Goal: Task Accomplishment & Management: Complete application form

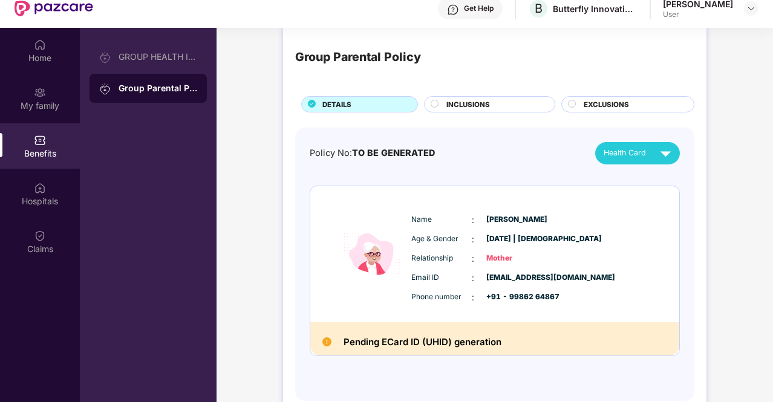
scroll to position [68, 0]
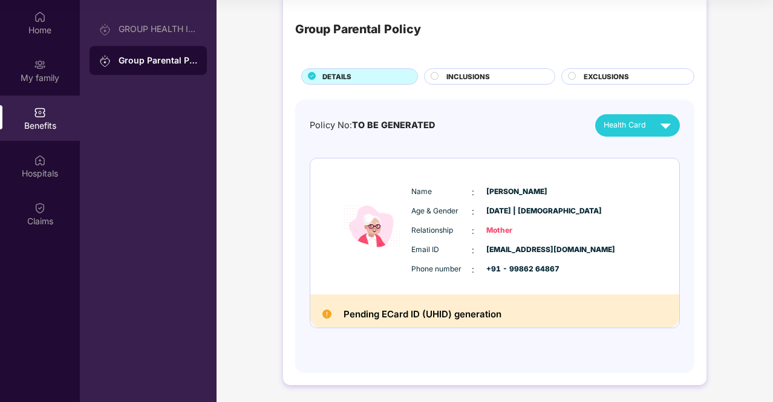
click at [421, 313] on h2 "Pending ECard ID (UHID) generation" at bounding box center [422, 315] width 158 height 16
click at [236, 131] on div "Group Parental Policy DETAILS INCLUSIONS EXCLUSIONS Policy No: TO BE GENERATED …" at bounding box center [494, 195] width 556 height 416
click at [44, 237] on div "Home My family Benefits Hospitals Claims" at bounding box center [40, 119] width 80 height 239
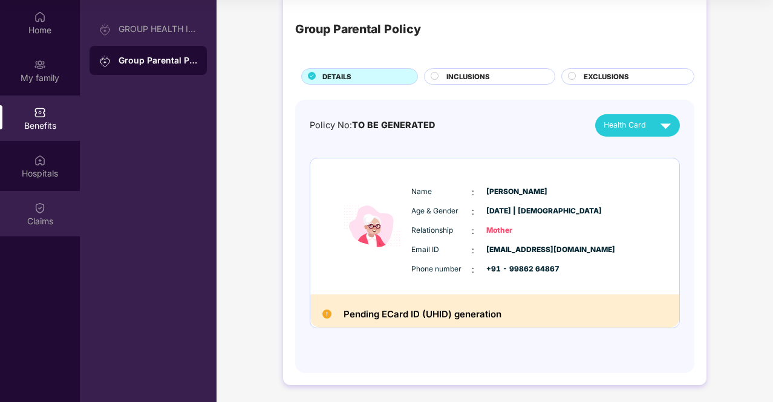
click at [42, 215] on div "Claims" at bounding box center [40, 221] width 80 height 12
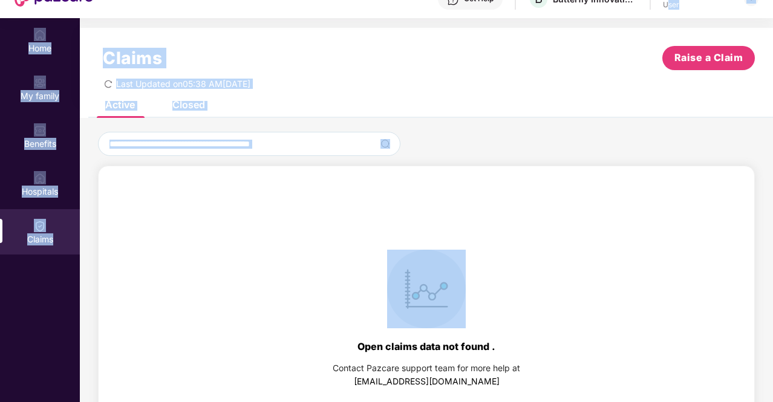
scroll to position [46, 0]
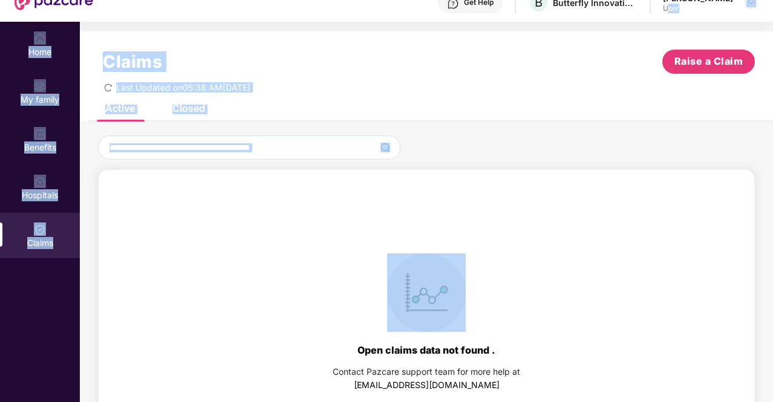
drag, startPoint x: 201, startPoint y: 155, endPoint x: 684, endPoint y: 83, distance: 488.5
click at [684, 83] on div "Claims Raise a Claim Last Updated on 05:38 AM, 15 Sep 2025 Active Closed Open c…" at bounding box center [426, 240] width 693 height 419
click at [684, 83] on div "Last Updated on 05:38 AM, 15 Sep 2025" at bounding box center [426, 83] width 657 height 19
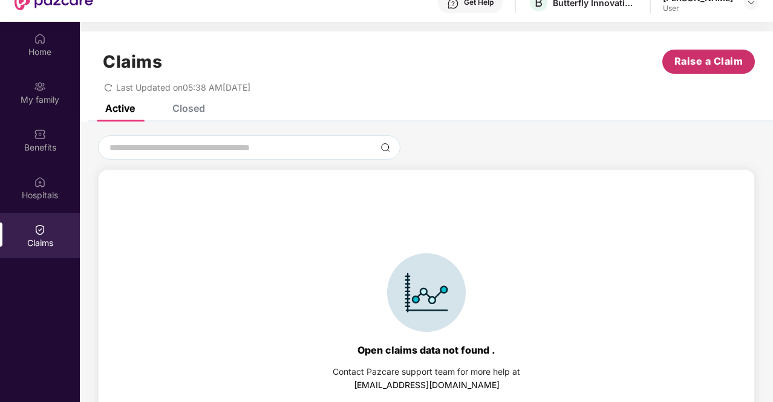
click at [700, 53] on button "Raise a Claim" at bounding box center [708, 62] width 93 height 24
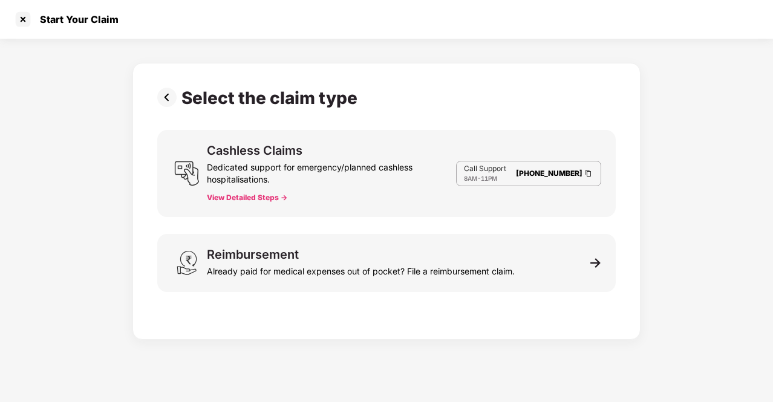
scroll to position [7, 0]
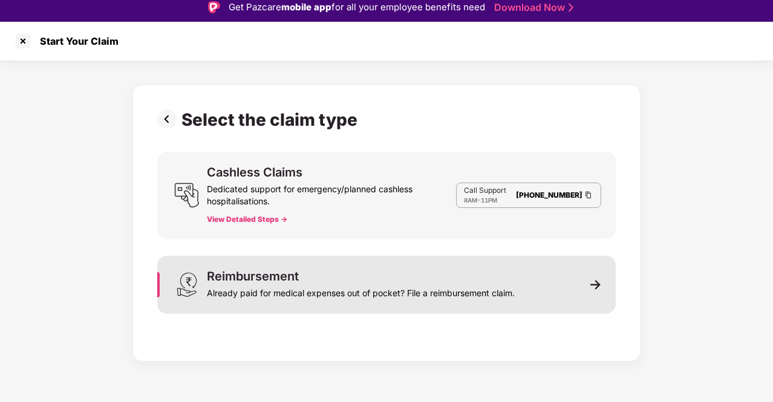
click at [256, 279] on div "Reimbursement" at bounding box center [253, 276] width 92 height 12
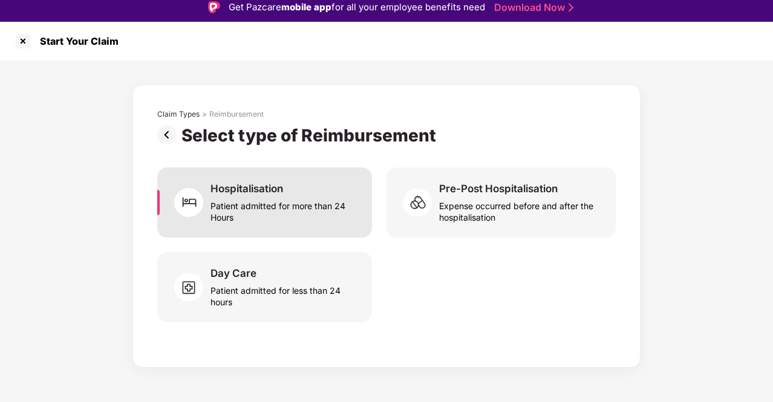
click at [271, 190] on div "Hospitalisation" at bounding box center [246, 188] width 73 height 13
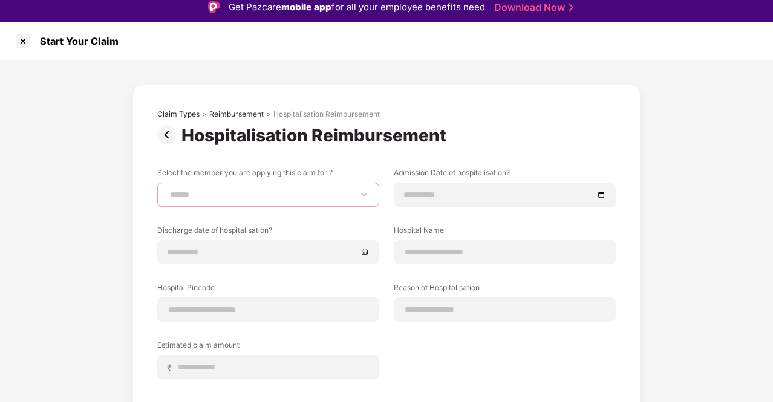
click at [271, 190] on select "**********" at bounding box center [267, 195] width 201 height 10
select select "**********"
click at [167, 190] on select "**********" at bounding box center [267, 195] width 201 height 10
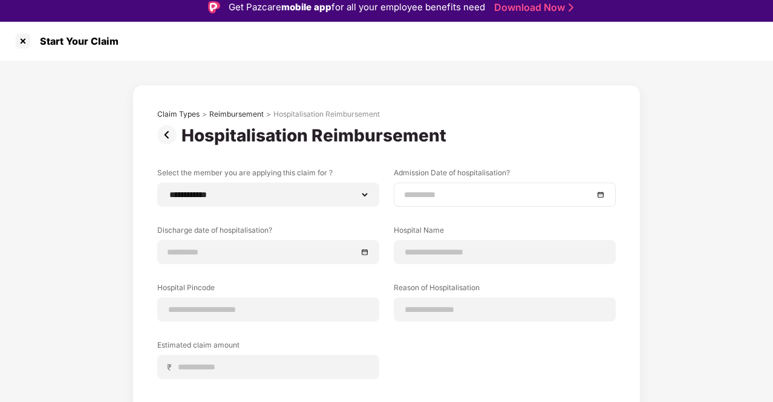
click at [466, 190] on input at bounding box center [498, 194] width 189 height 13
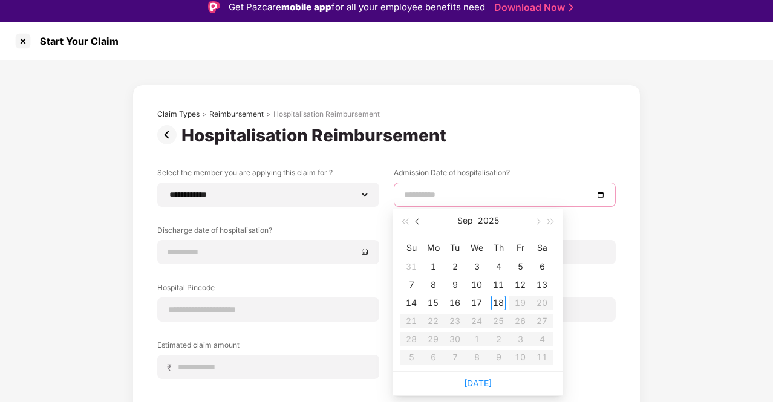
click at [415, 222] on button "button" at bounding box center [417, 221] width 13 height 24
type input "**********"
click at [524, 320] on div "22" at bounding box center [520, 321] width 15 height 15
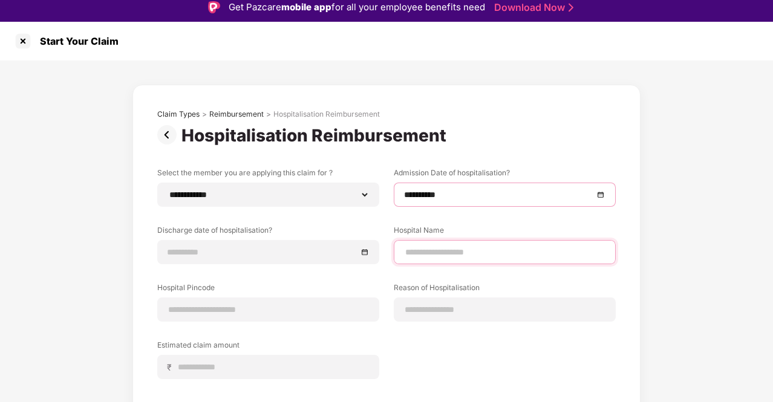
click at [418, 258] on input at bounding box center [504, 252] width 201 height 13
type input "**********"
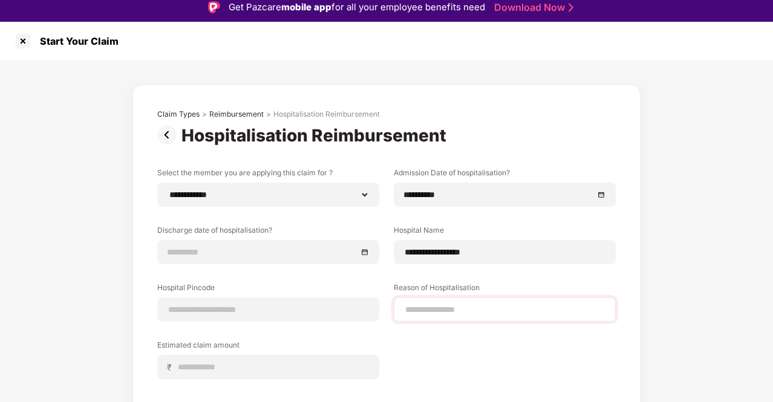
click at [456, 320] on div at bounding box center [505, 309] width 222 height 24
click at [442, 309] on input at bounding box center [504, 310] width 201 height 13
type input "**********"
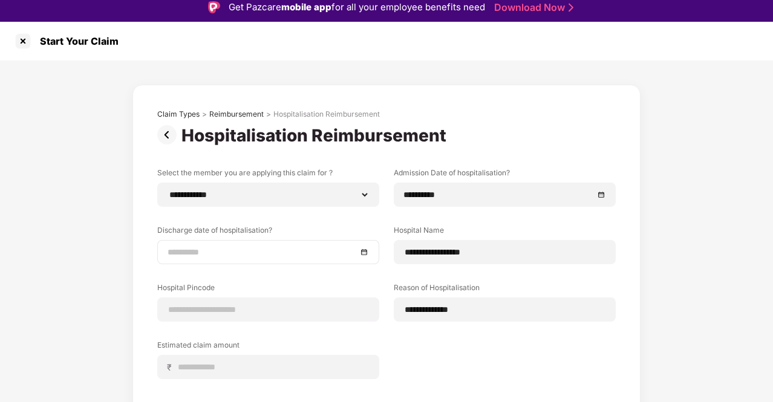
click at [213, 242] on div at bounding box center [268, 252] width 222 height 24
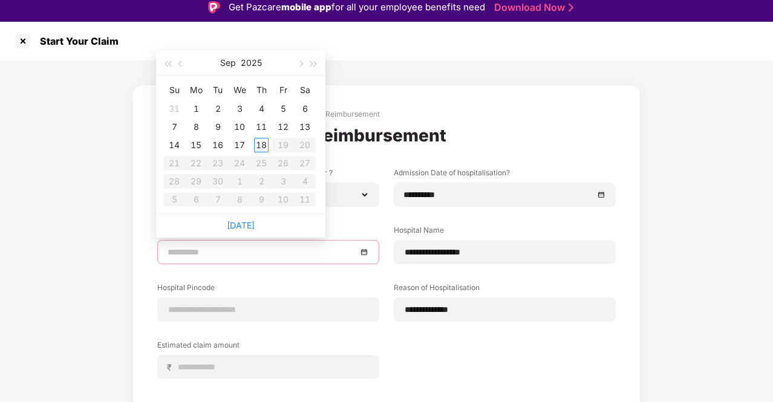
click at [213, 248] on input at bounding box center [261, 251] width 189 height 13
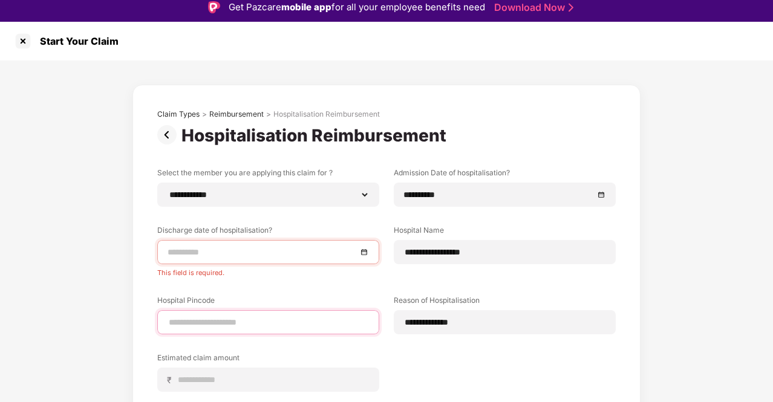
click at [226, 305] on div "Hospital Pincode" at bounding box center [268, 314] width 222 height 39
type input "******"
select select "*********"
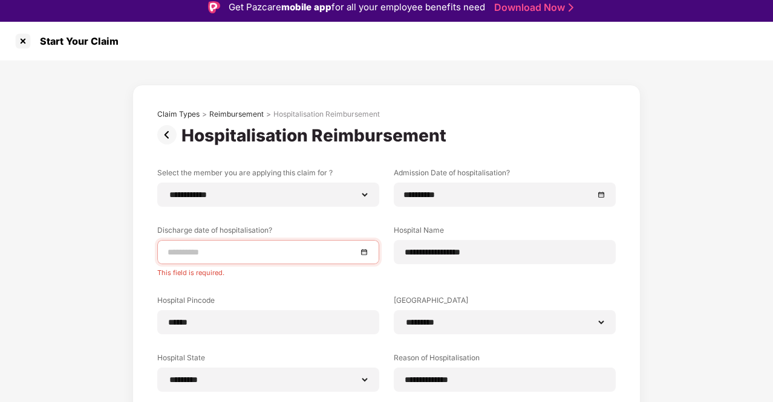
drag, startPoint x: 252, startPoint y: 274, endPoint x: 108, endPoint y: 267, distance: 143.5
click at [108, 267] on div "**********" at bounding box center [386, 322] width 773 height 525
click at [218, 249] on input at bounding box center [261, 251] width 189 height 13
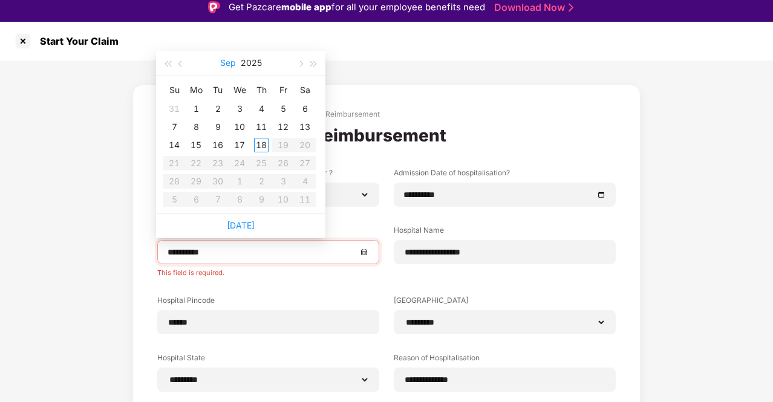
type input "**********"
click at [179, 65] on button "button" at bounding box center [180, 63] width 13 height 24
type input "**********"
click at [178, 177] on div "24" at bounding box center [174, 181] width 15 height 15
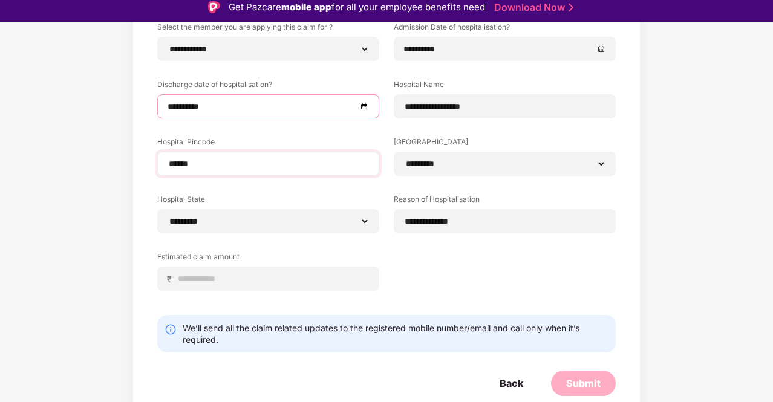
scroll to position [148, 0]
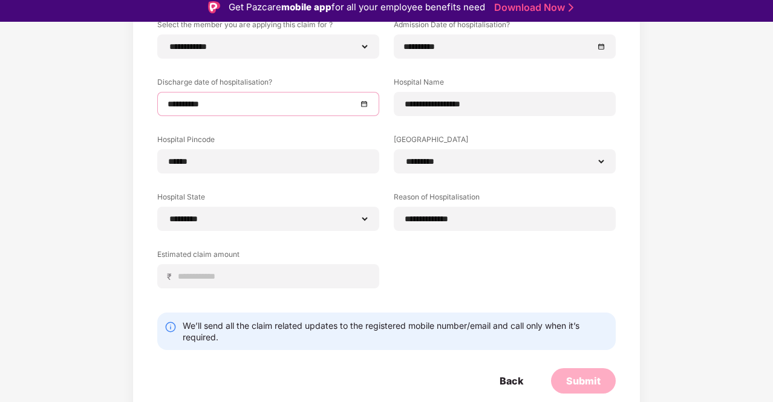
click at [262, 261] on label "Estimated claim amount" at bounding box center [268, 256] width 222 height 15
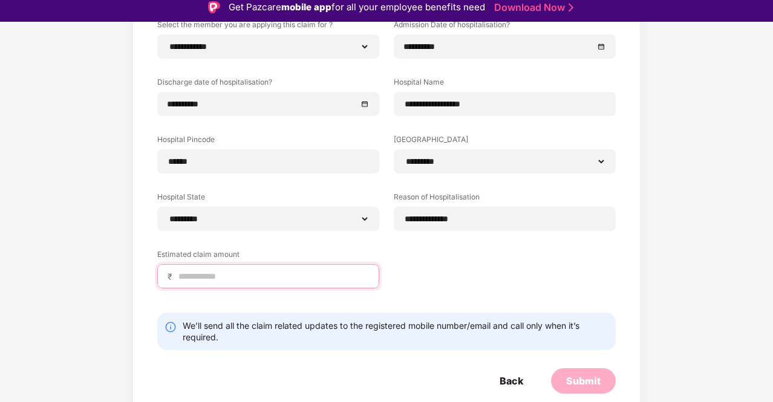
click at [262, 274] on input at bounding box center [273, 276] width 192 height 13
type input "*****"
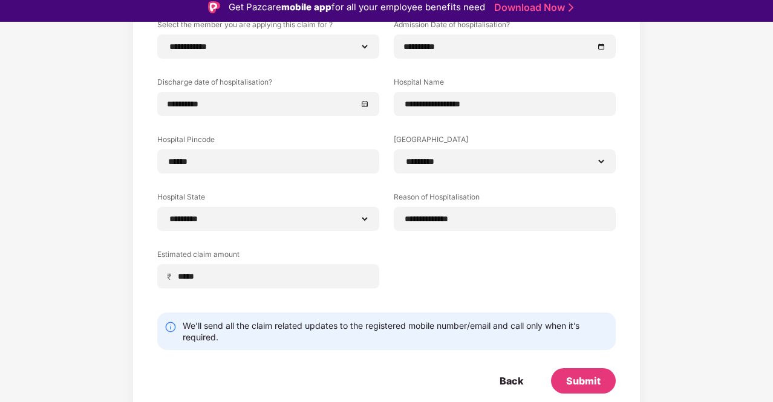
click at [578, 268] on div "**********" at bounding box center [386, 162] width 458 height 287
click at [572, 377] on div "Submit" at bounding box center [583, 380] width 34 height 13
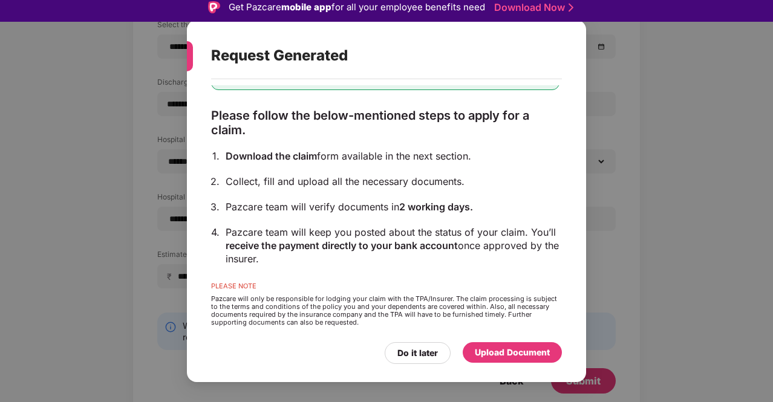
scroll to position [83, 0]
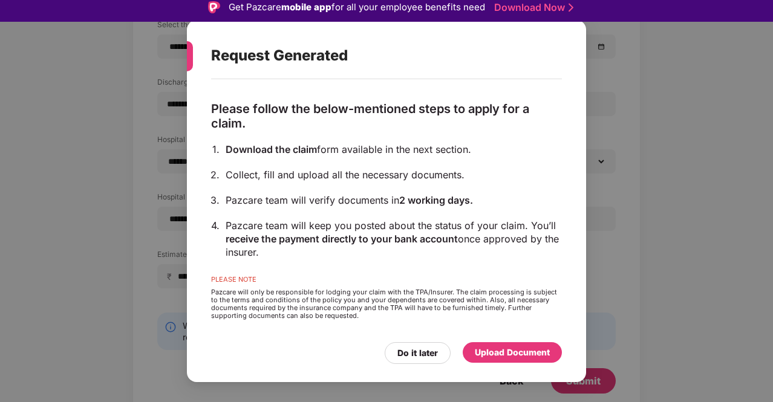
click at [501, 348] on div "Upload Document" at bounding box center [512, 352] width 75 height 13
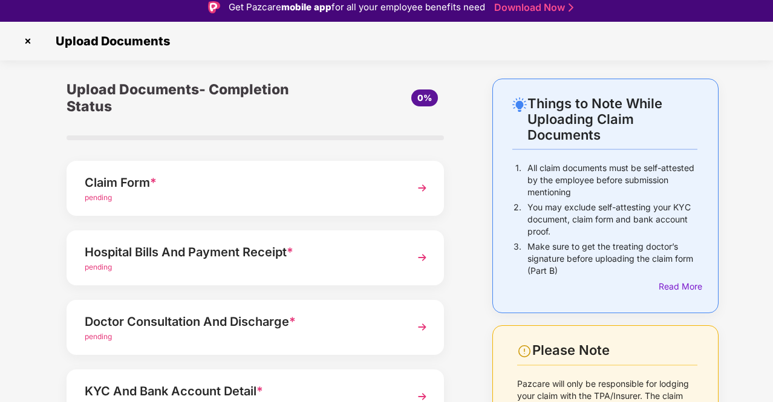
click at [413, 181] on img at bounding box center [422, 188] width 22 height 22
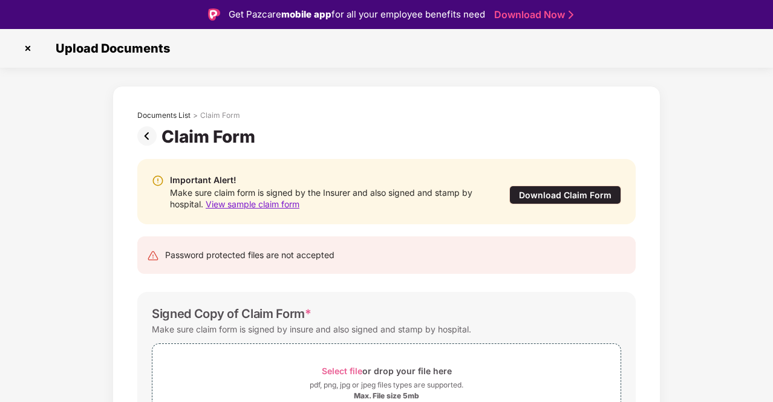
scroll to position [76, 0]
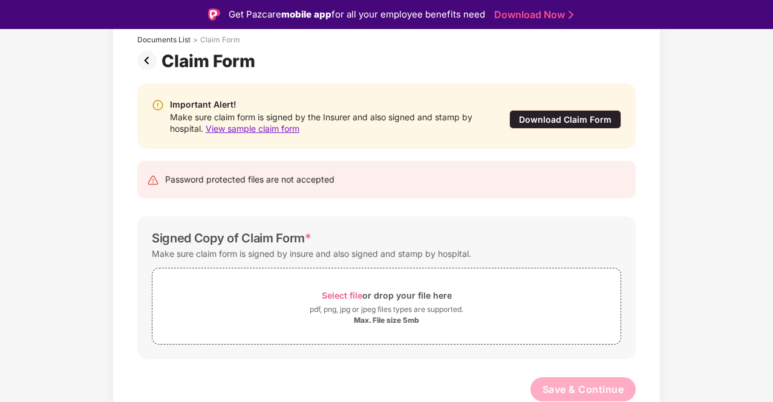
click at [357, 260] on div "Make sure claim form is signed by insure and also signed and stamp by hospital." at bounding box center [311, 253] width 319 height 16
click at [692, 186] on div "Documents List > Claim Form Claim Form Important Alert! Make sure claim form is…" at bounding box center [386, 221] width 773 height 422
click at [347, 287] on div "Select file or drop your file here" at bounding box center [387, 295] width 130 height 16
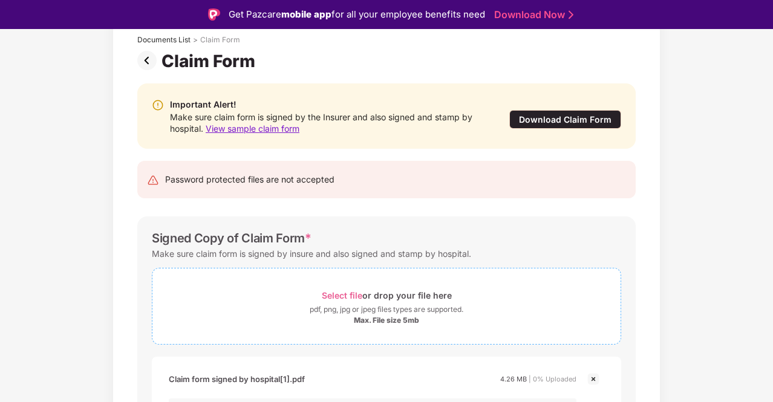
click at [467, 337] on div "Select file or drop your file here pdf, png, jpg or jpeg files types are suppor…" at bounding box center [386, 306] width 469 height 77
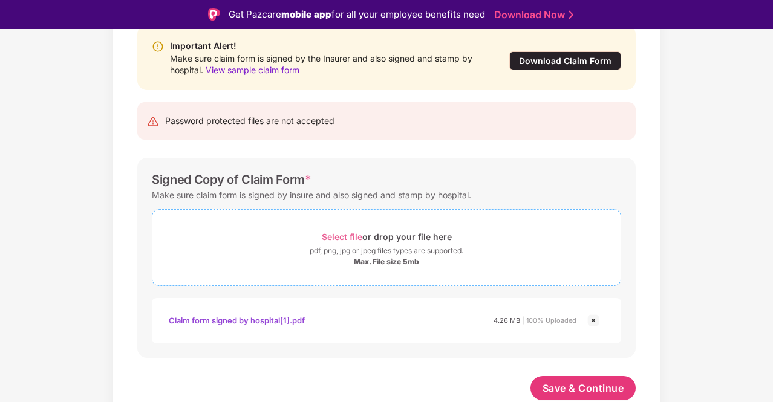
scroll to position [133, 0]
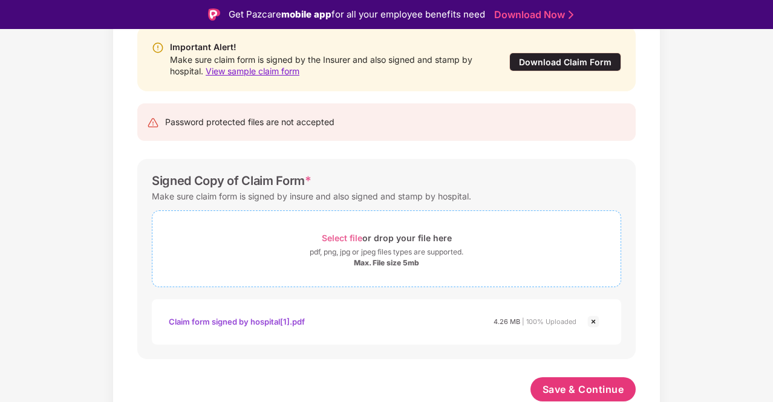
click at [370, 223] on span "Select file or drop your file here pdf, png, jpg or jpeg files types are suppor…" at bounding box center [386, 248] width 468 height 57
click at [602, 392] on span "Save & Continue" at bounding box center [583, 389] width 82 height 13
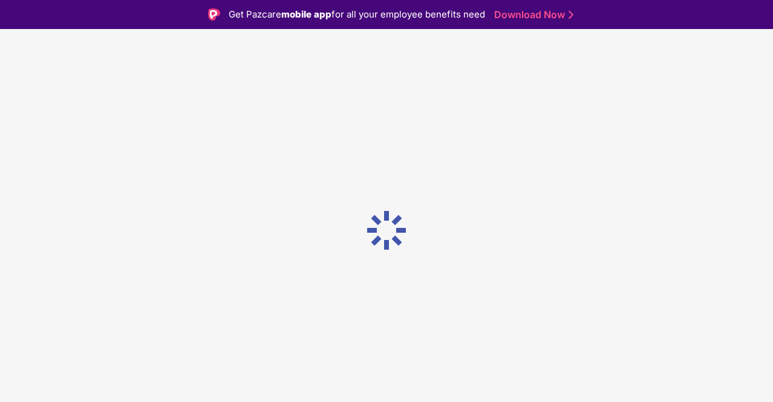
scroll to position [0, 0]
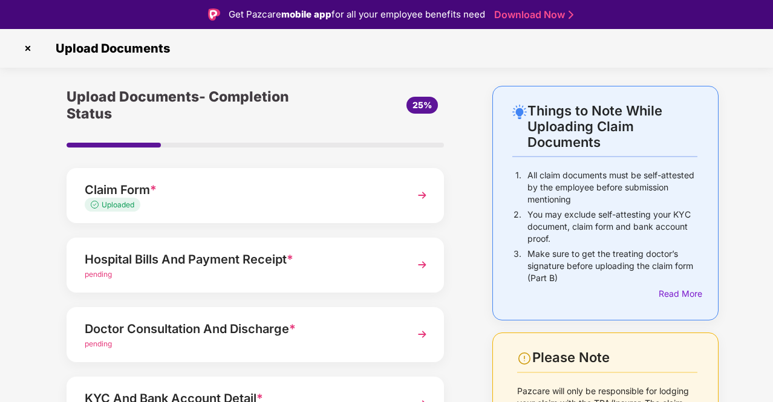
click at [451, 262] on div "Upload Documents- Completion Status 25% Claim Form * Uploaded Hospital Bills An…" at bounding box center [254, 333] width 401 height 495
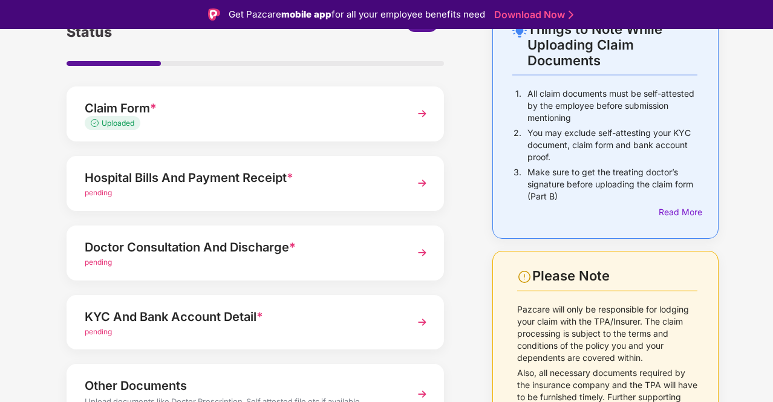
scroll to position [82, 0]
click at [372, 184] on div "Hospital Bills And Payment Receipt *" at bounding box center [241, 176] width 313 height 19
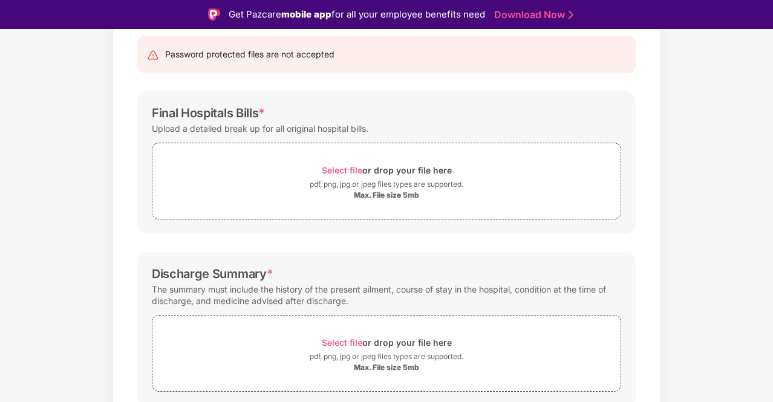
scroll to position [124, 0]
click at [346, 172] on span "Select file" at bounding box center [342, 169] width 41 height 10
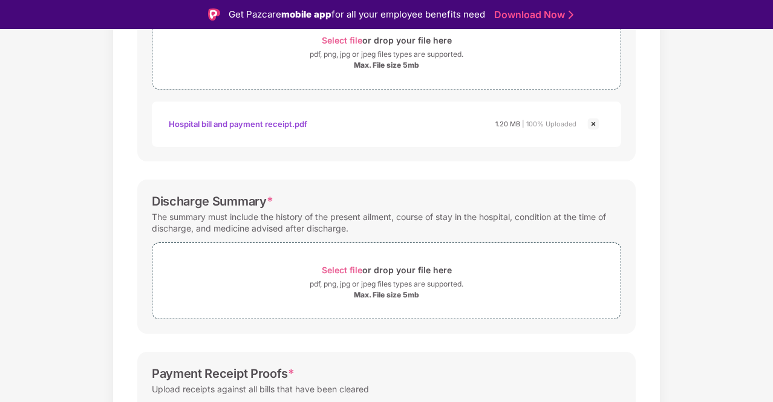
scroll to position [254, 0]
click at [343, 265] on span "Select file" at bounding box center [342, 269] width 41 height 10
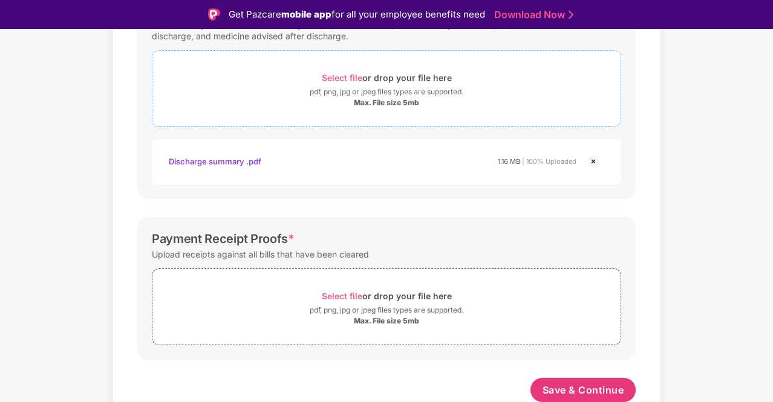
scroll to position [29, 0]
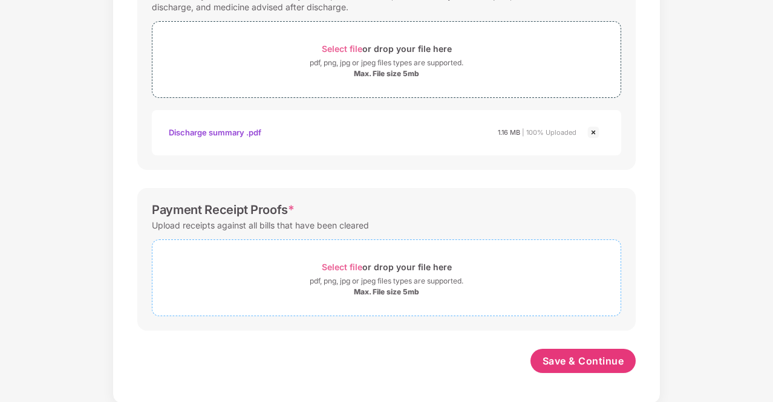
click at [344, 252] on span "Select file or drop your file here pdf, png, jpg or jpeg files types are suppor…" at bounding box center [386, 277] width 468 height 57
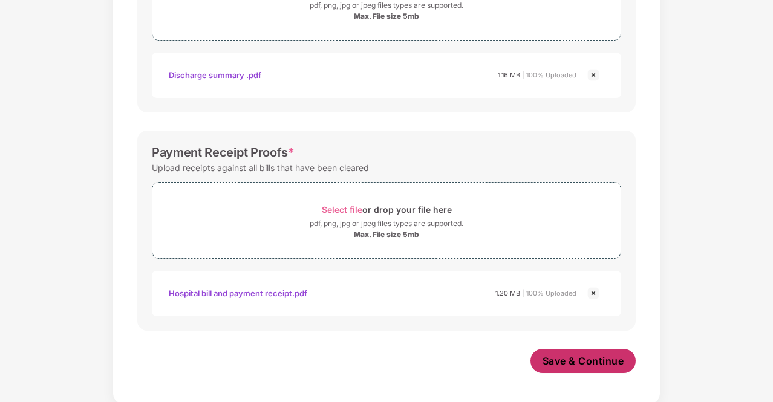
scroll to position [503, 0]
click at [584, 367] on button "Save & Continue" at bounding box center [583, 361] width 106 height 24
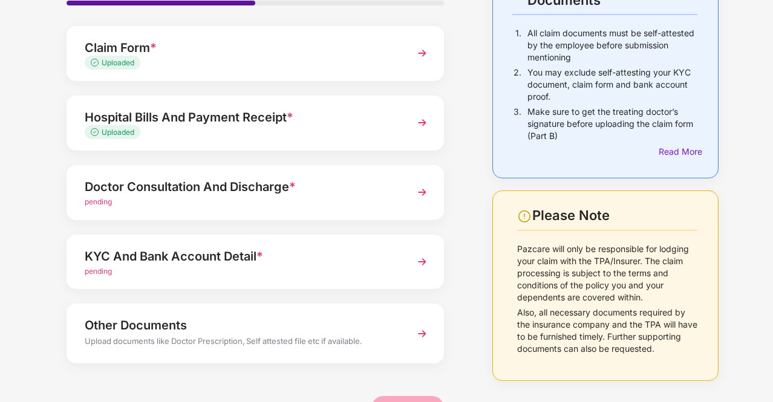
scroll to position [114, 0]
click at [330, 198] on div "pending" at bounding box center [241, 201] width 313 height 11
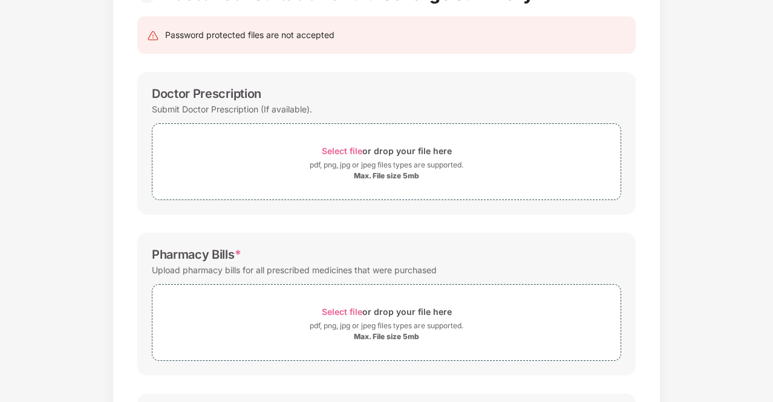
scroll to position [0, 0]
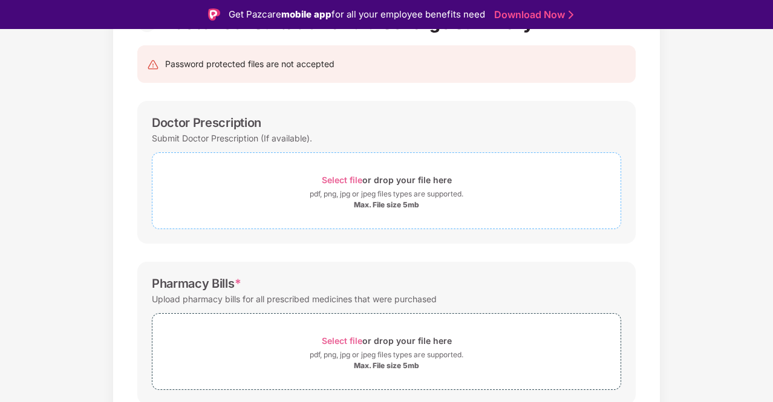
click at [341, 181] on span "Select file" at bounding box center [342, 180] width 41 height 10
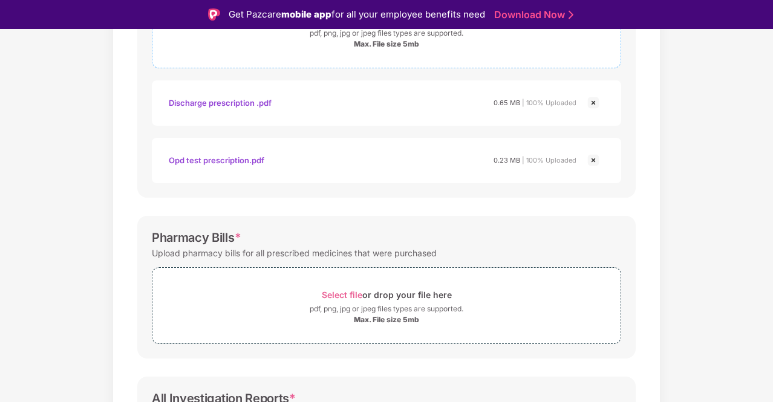
scroll to position [280, 0]
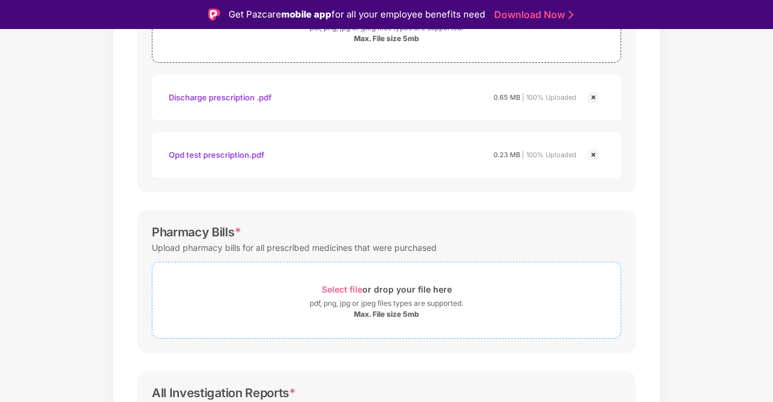
click at [349, 286] on span "Select file" at bounding box center [342, 289] width 41 height 10
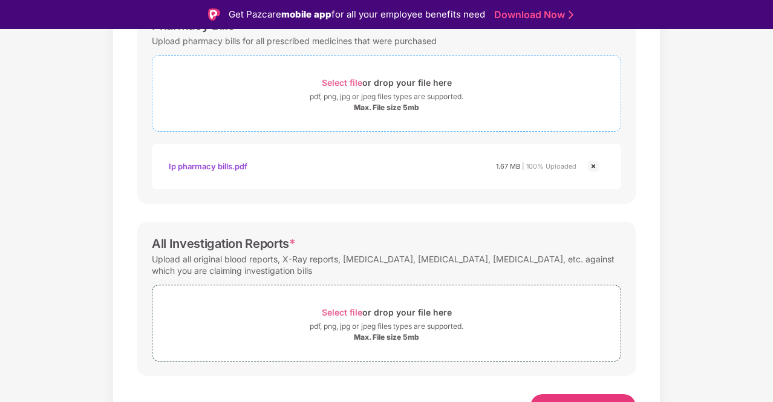
scroll to position [489, 0]
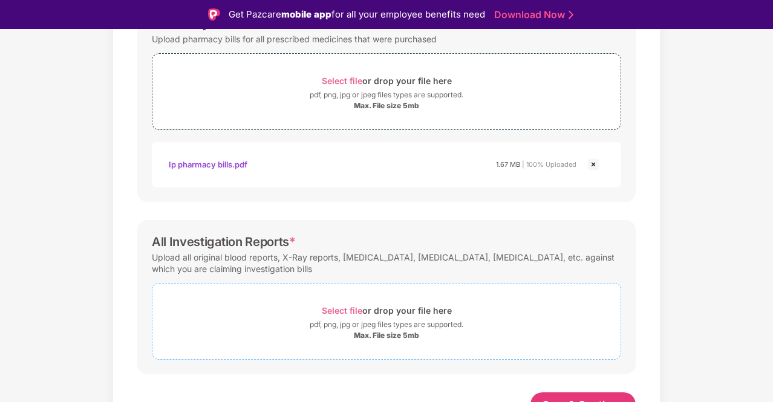
click at [345, 305] on span "Select file" at bounding box center [342, 310] width 41 height 10
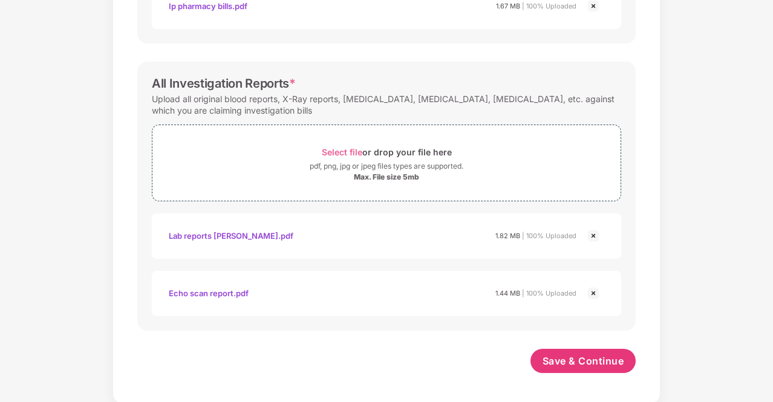
scroll to position [618, 0]
click at [571, 349] on button "Save & Continue" at bounding box center [583, 361] width 106 height 24
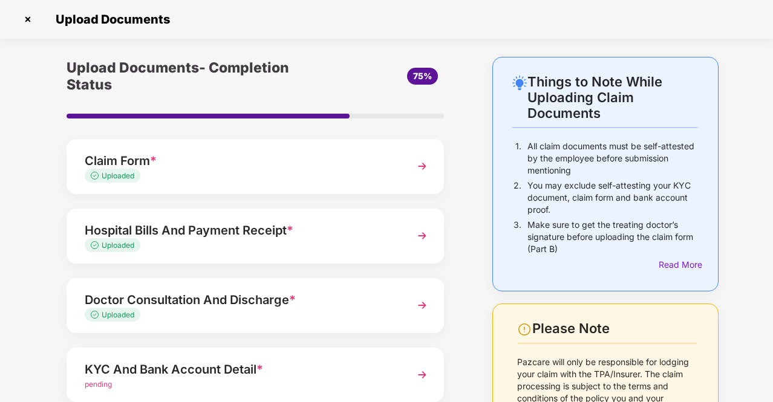
scroll to position [149, 0]
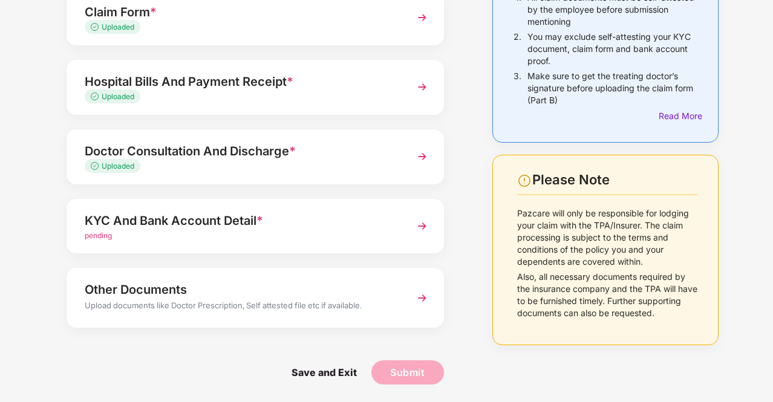
click at [245, 215] on div "KYC And Bank Account Detail *" at bounding box center [241, 220] width 313 height 19
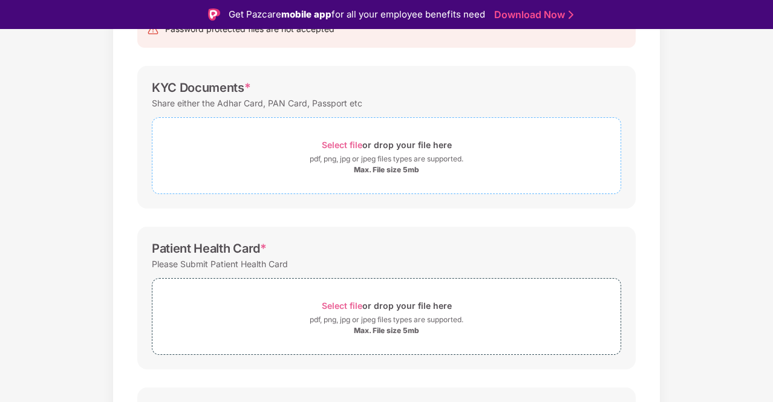
click at [333, 145] on span "Select file" at bounding box center [342, 145] width 41 height 10
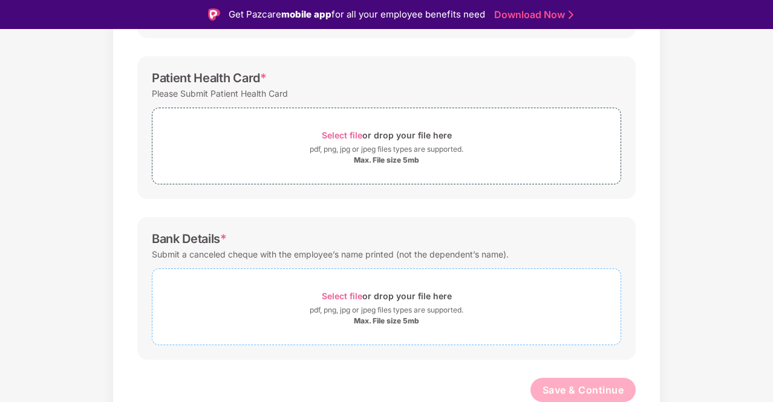
click at [343, 299] on div "Select file or drop your file here" at bounding box center [387, 296] width 130 height 16
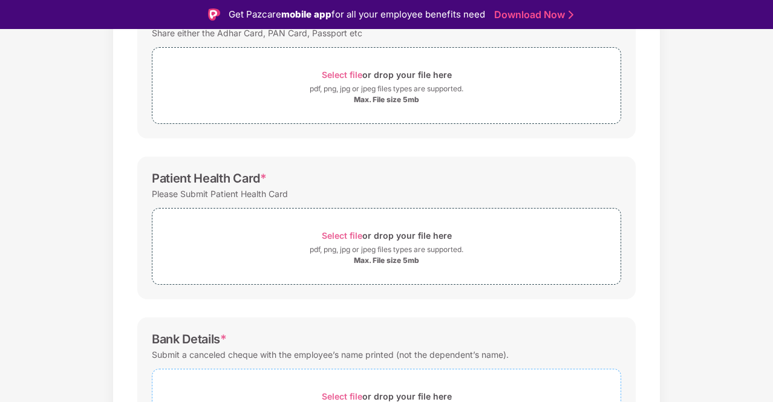
scroll to position [141, 0]
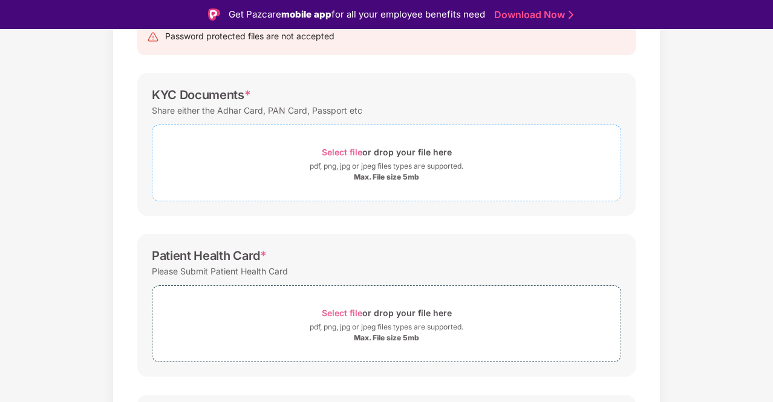
click at [344, 155] on span "Select file" at bounding box center [342, 152] width 41 height 10
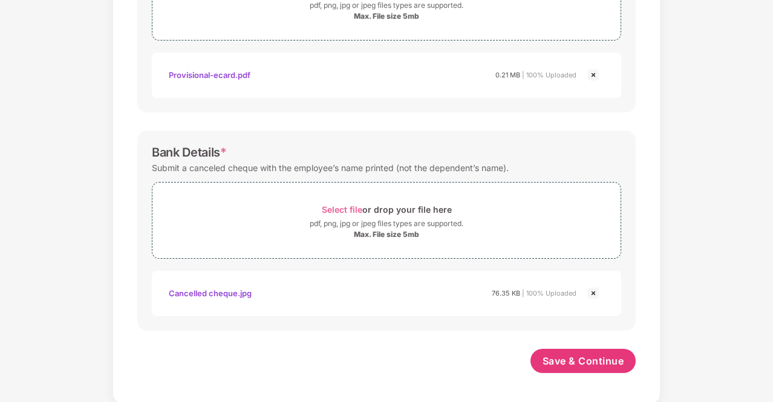
scroll to position [492, 0]
click at [543, 345] on div "Password protected files are not accepted KYC Documents * Share either the Adha…" at bounding box center [386, 11] width 534 height 771
click at [550, 354] on span "Save & Continue" at bounding box center [583, 360] width 82 height 13
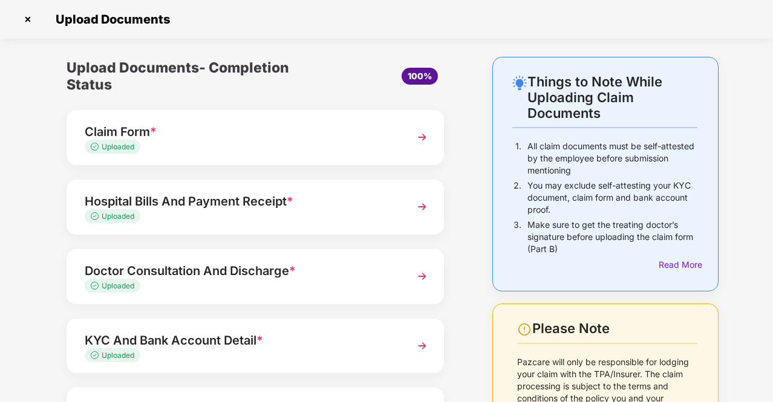
scroll to position [120, 0]
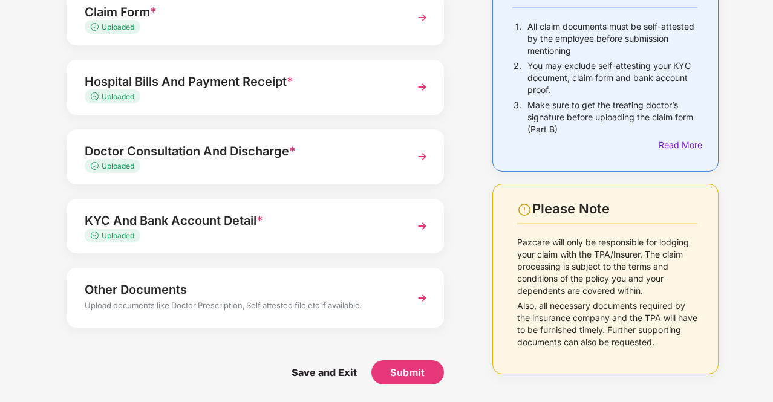
click at [424, 306] on img at bounding box center [422, 298] width 22 height 22
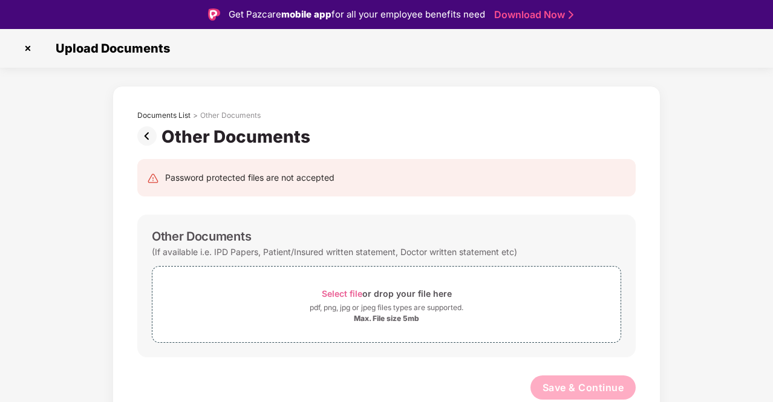
scroll to position [29, 0]
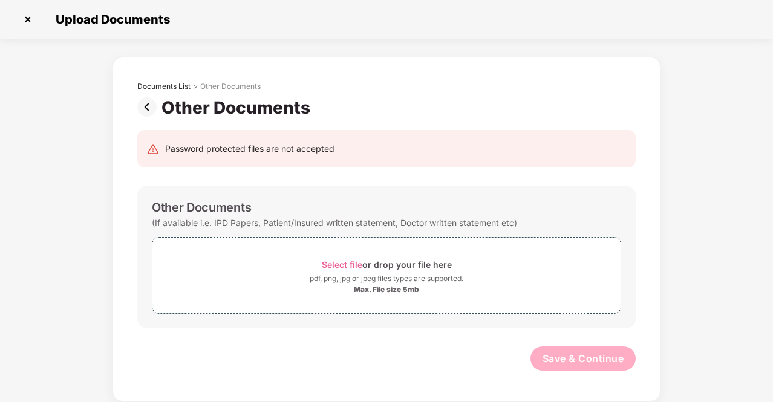
click at [147, 105] on img at bounding box center [149, 106] width 24 height 19
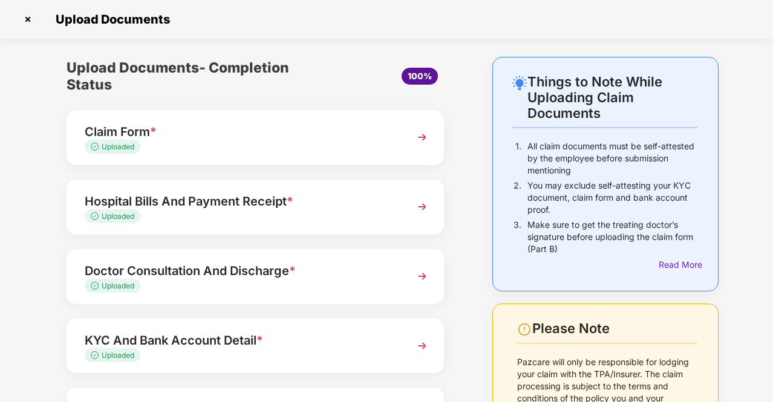
click at [320, 201] on div "Hospital Bills And Payment Receipt *" at bounding box center [241, 201] width 313 height 19
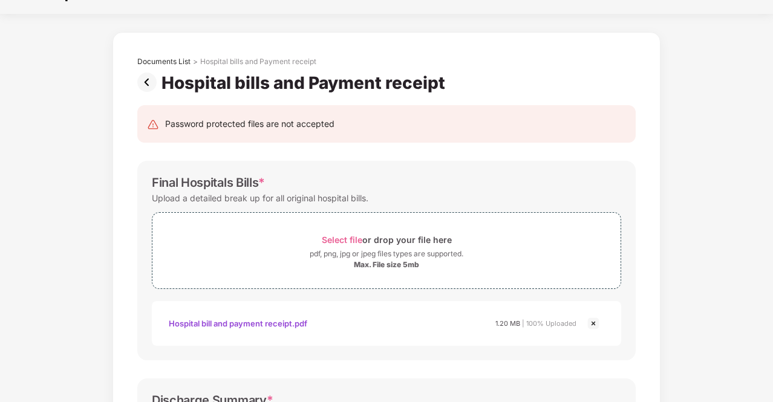
scroll to position [0, 0]
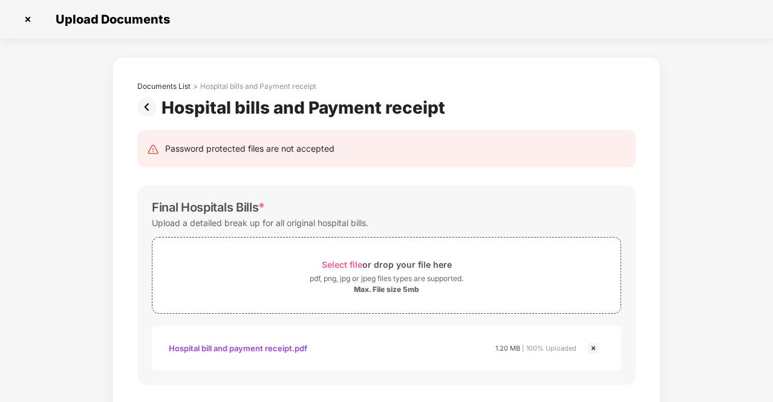
click at [143, 108] on img at bounding box center [149, 106] width 24 height 19
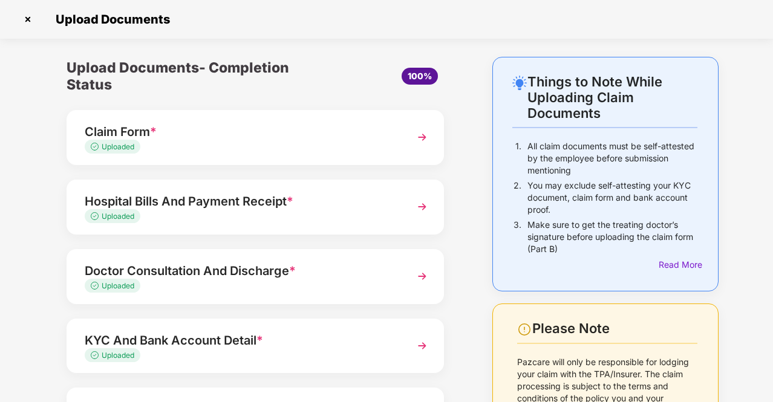
click at [233, 275] on div "Doctor Consultation And Discharge *" at bounding box center [241, 270] width 313 height 19
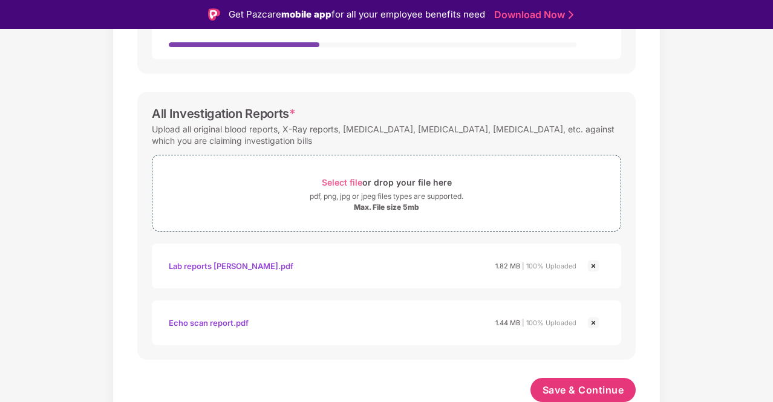
scroll to position [29, 0]
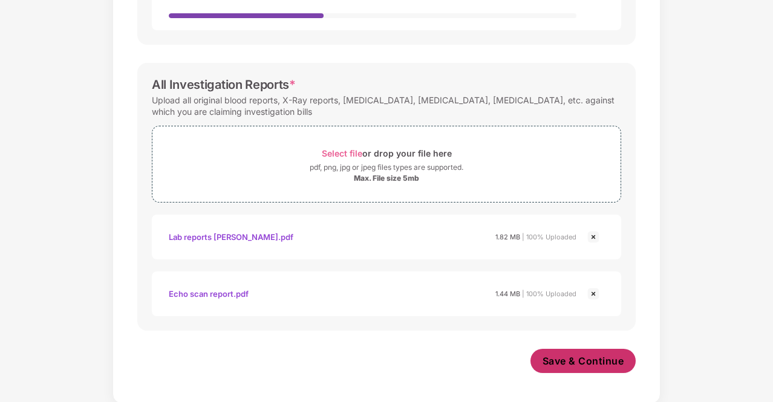
click at [564, 359] on span "Save & Continue" at bounding box center [583, 360] width 82 height 13
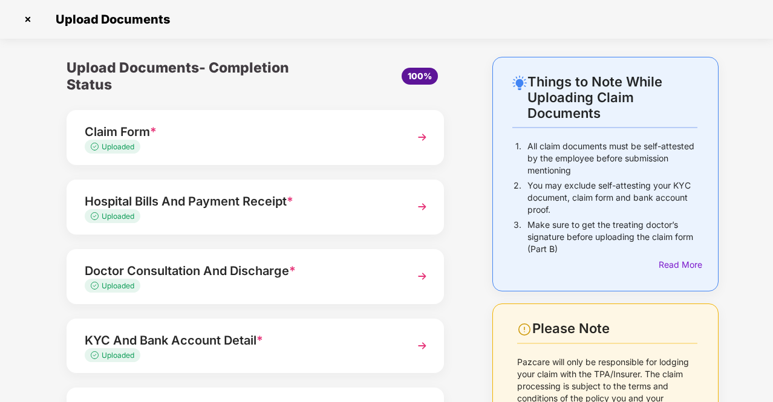
scroll to position [120, 0]
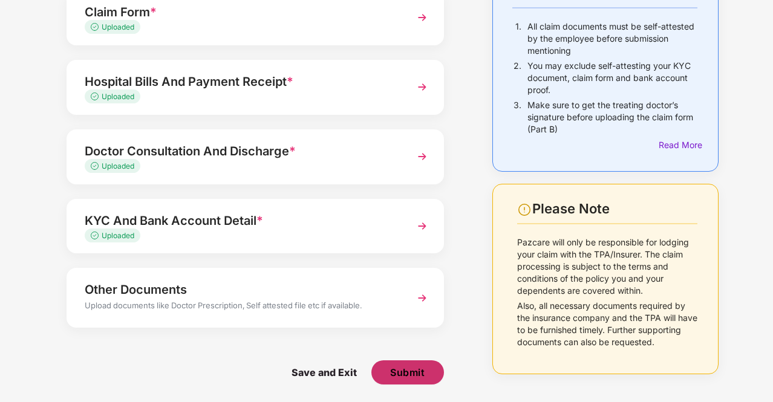
click at [416, 371] on span "Submit" at bounding box center [407, 372] width 34 height 13
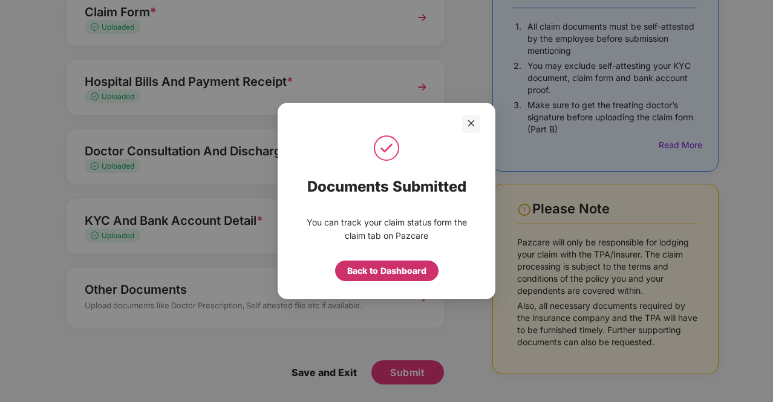
click at [383, 273] on div "Back to Dashboard" at bounding box center [386, 270] width 79 height 13
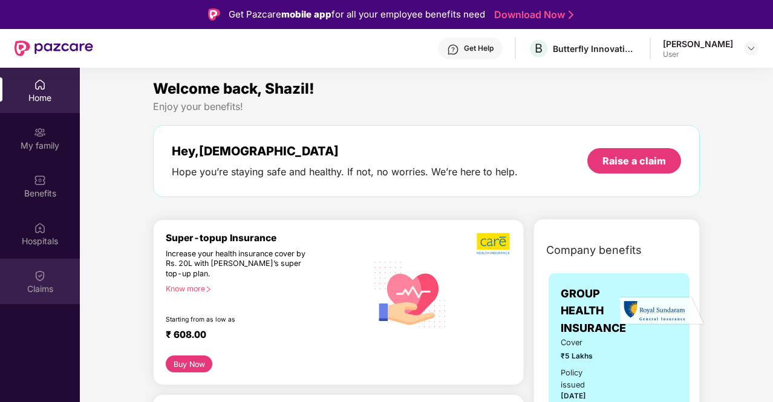
click at [41, 291] on div "Claims" at bounding box center [40, 289] width 80 height 12
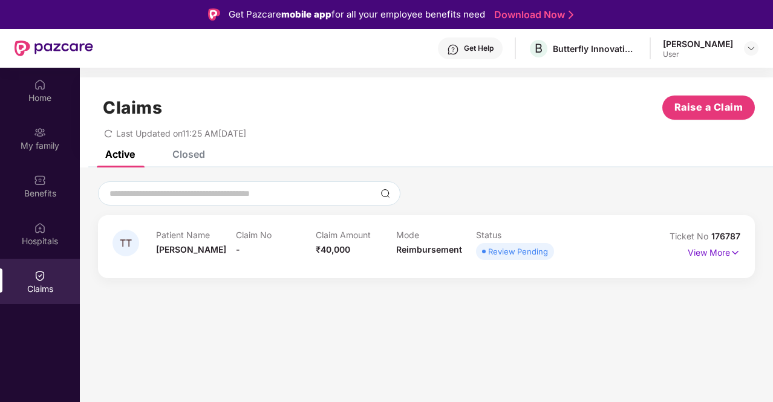
click at [711, 259] on div "View More" at bounding box center [713, 252] width 53 height 19
click at [710, 251] on p "View More" at bounding box center [713, 251] width 53 height 16
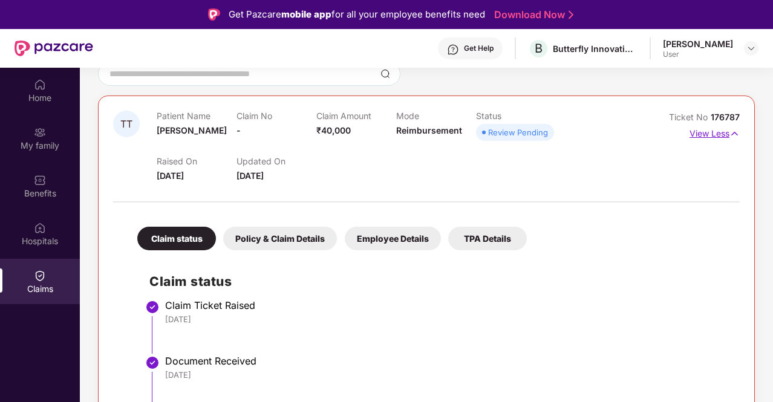
scroll to position [68, 0]
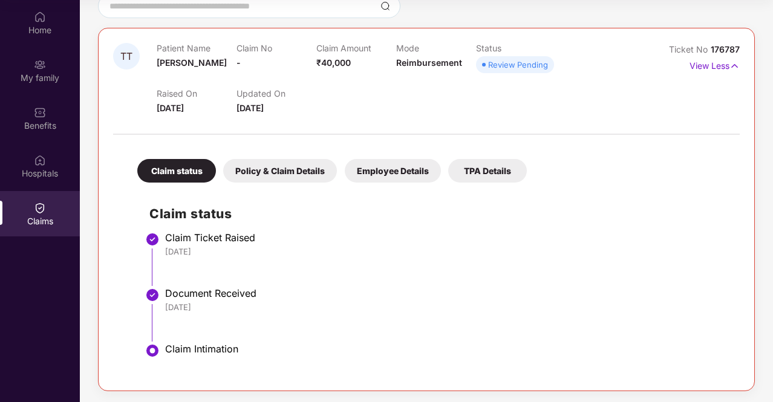
click at [294, 171] on div "Policy & Claim Details" at bounding box center [280, 171] width 114 height 24
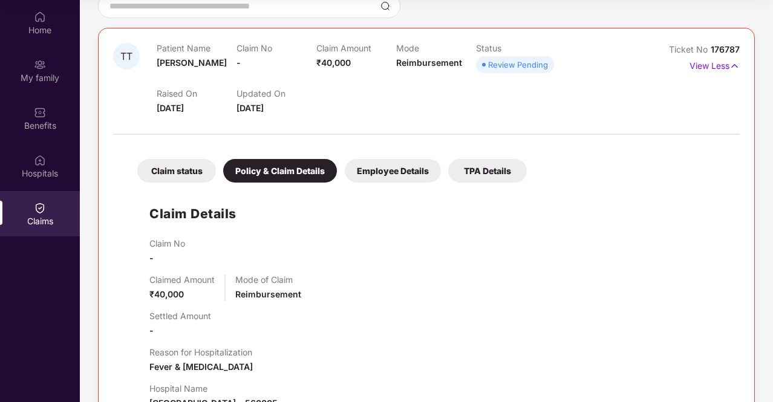
click at [405, 179] on div "Employee Details" at bounding box center [393, 171] width 96 height 24
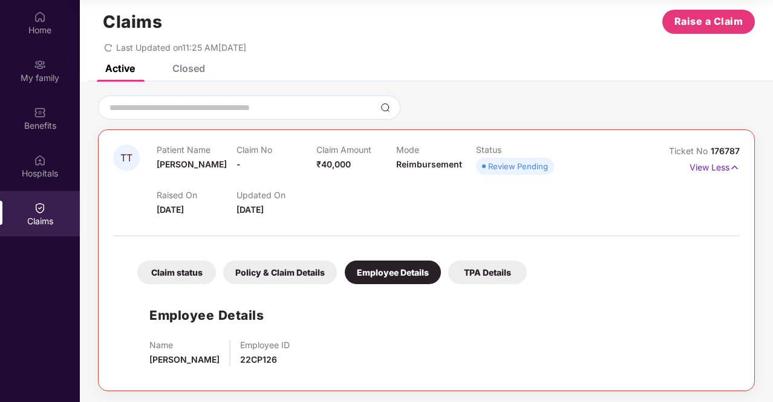
click at [487, 273] on div "TPA Details" at bounding box center [487, 273] width 79 height 24
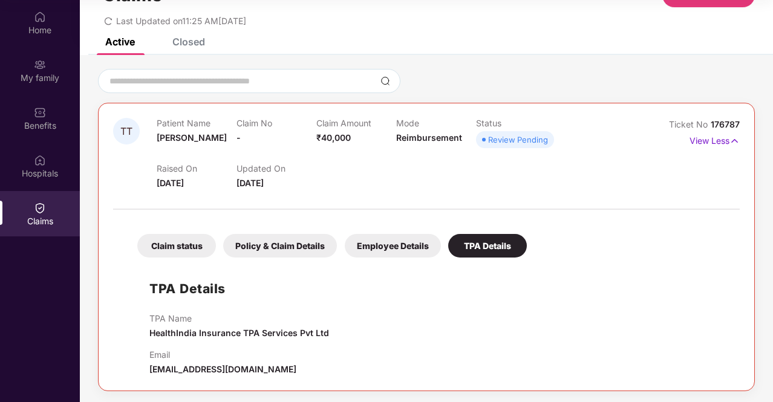
click at [206, 259] on div "Claim status Policy & Claim Details Employee Details TPA Details TPA Details TP…" at bounding box center [426, 296] width 626 height 160
click at [202, 255] on div "Claim status" at bounding box center [176, 246] width 79 height 24
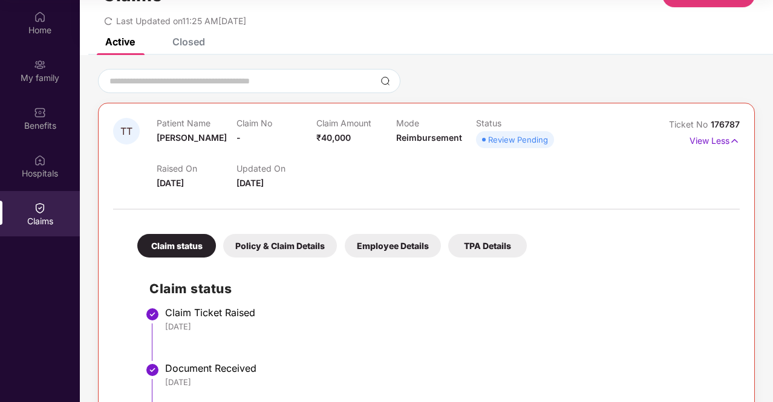
scroll to position [120, 0]
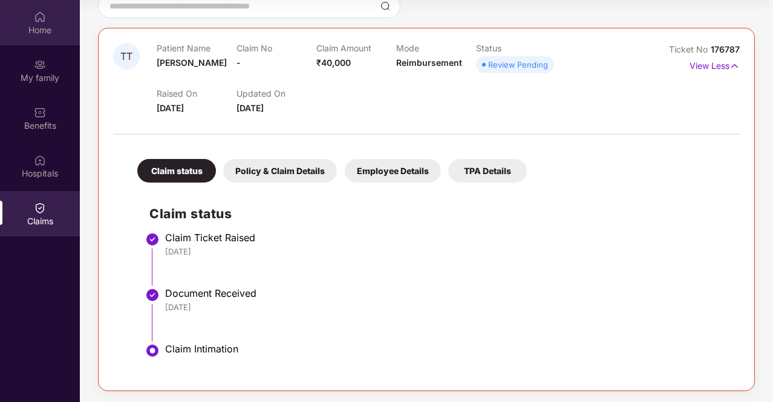
click at [39, 20] on img at bounding box center [40, 17] width 12 height 12
